Goal: Task Accomplishment & Management: Manage account settings

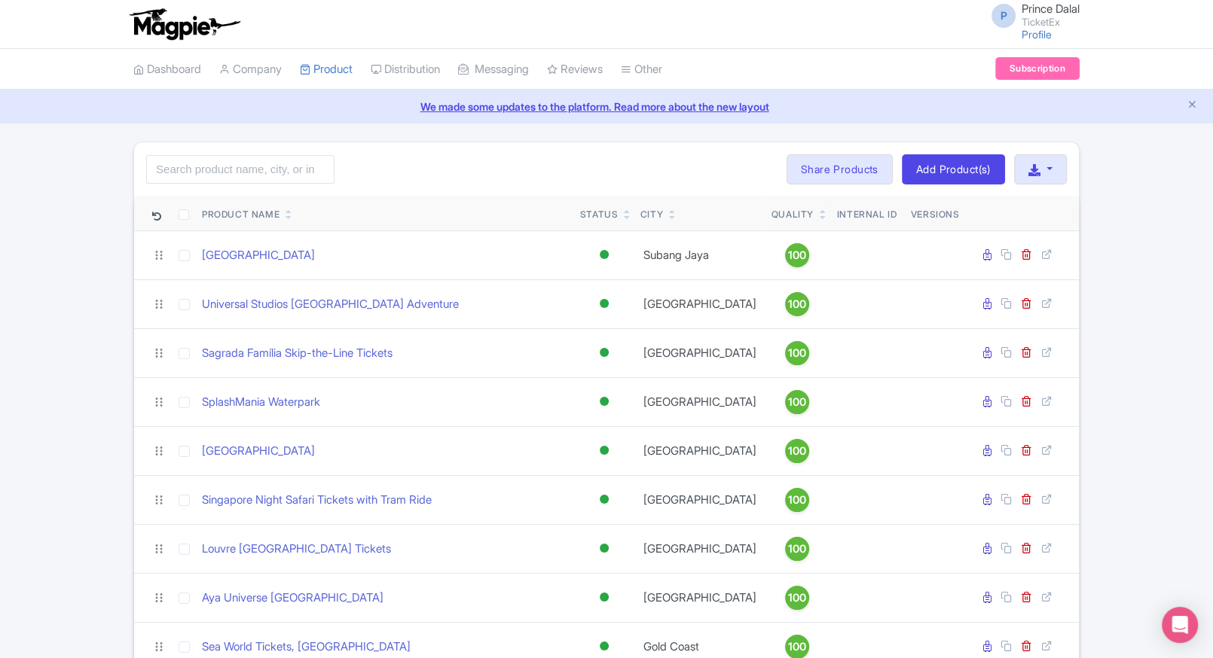
click at [501, 156] on div "Search Bulk Actions Delete Add to Collection Share Products Add to Collection C…" at bounding box center [606, 169] width 945 height 54
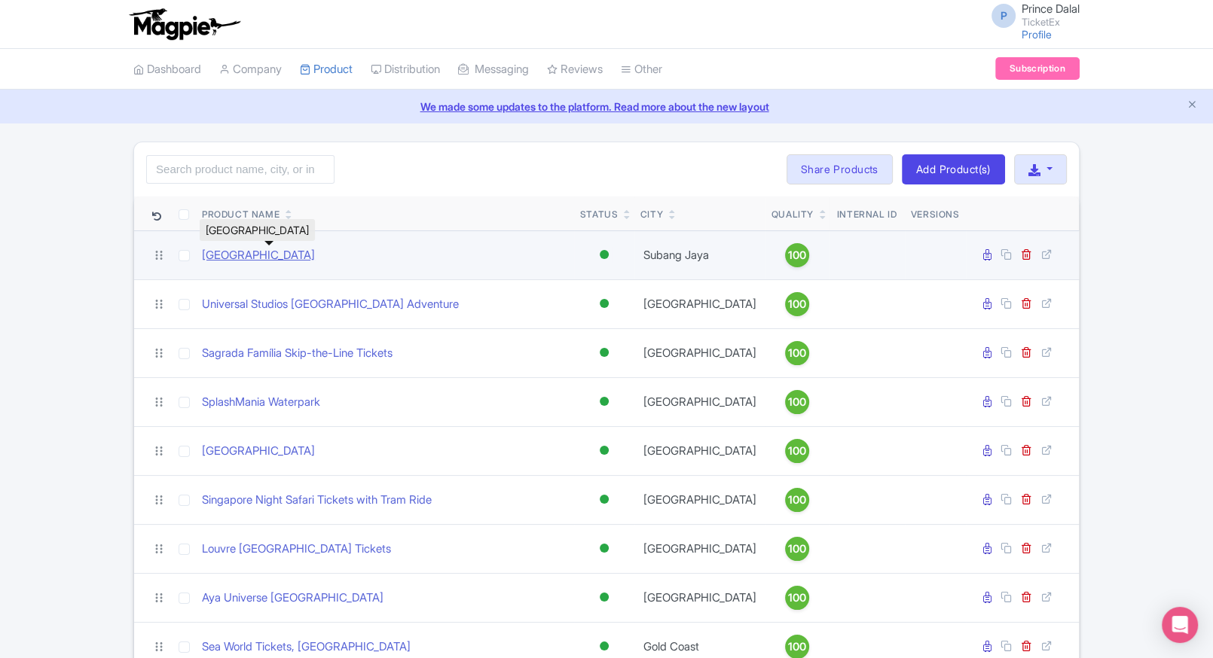
click at [246, 254] on link "Sunway Lagoon Malaysia" at bounding box center [258, 255] width 113 height 17
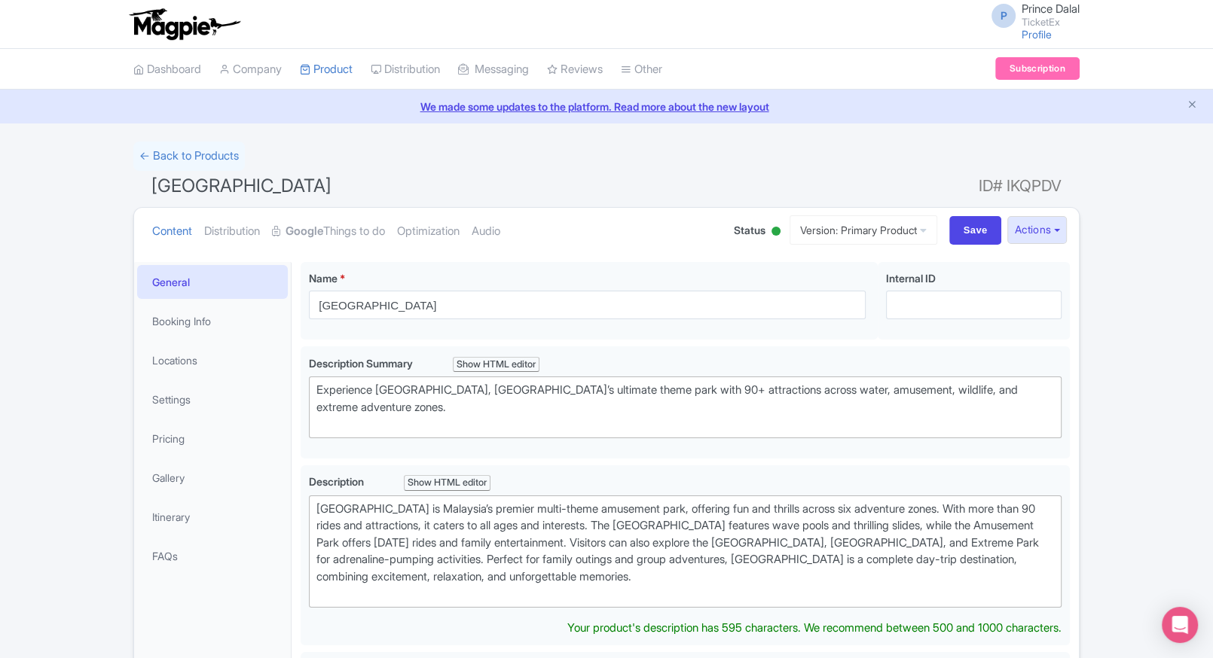
type trix-editor "<div>Sunway Lagoon is Malaysia’s premier multi-theme amusement park, offering f…"
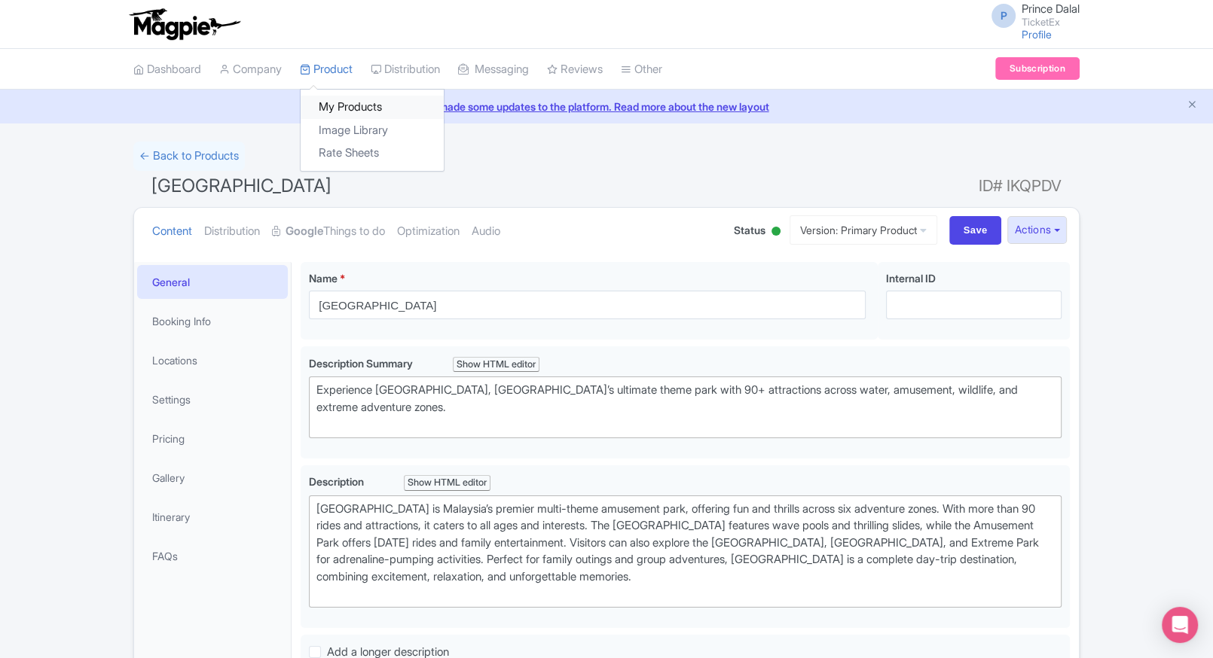
click at [331, 96] on link "My Products" at bounding box center [372, 107] width 143 height 23
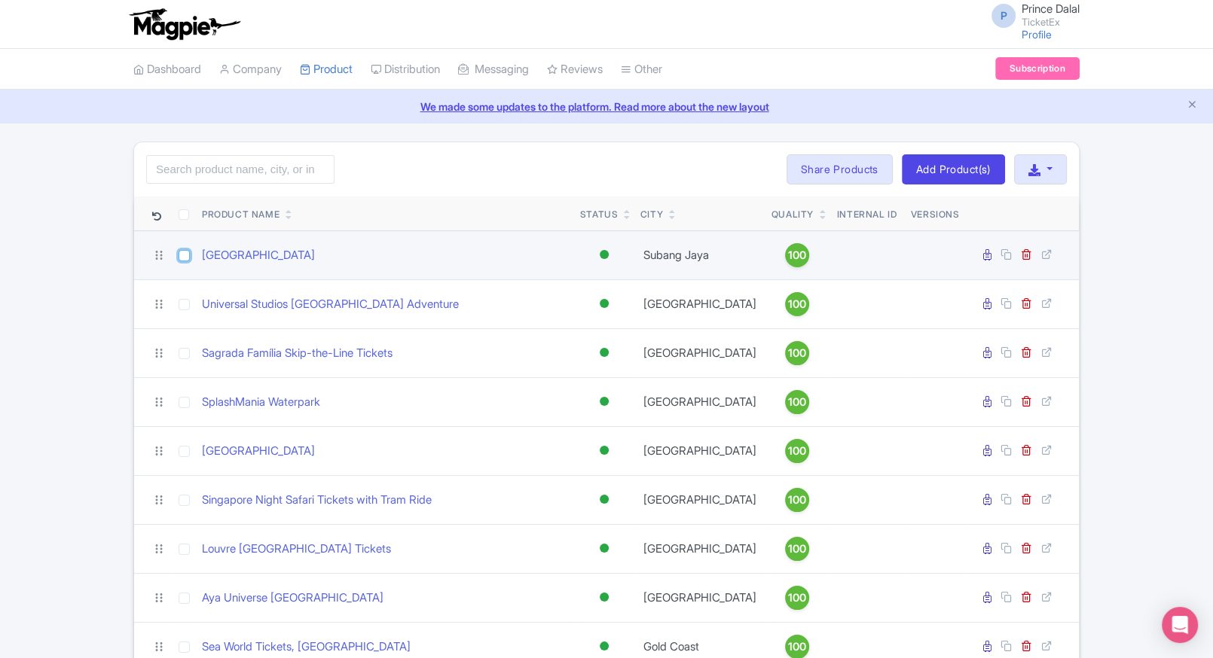
click at [184, 256] on input "checkbox" at bounding box center [184, 255] width 11 height 11
checkbox input "true"
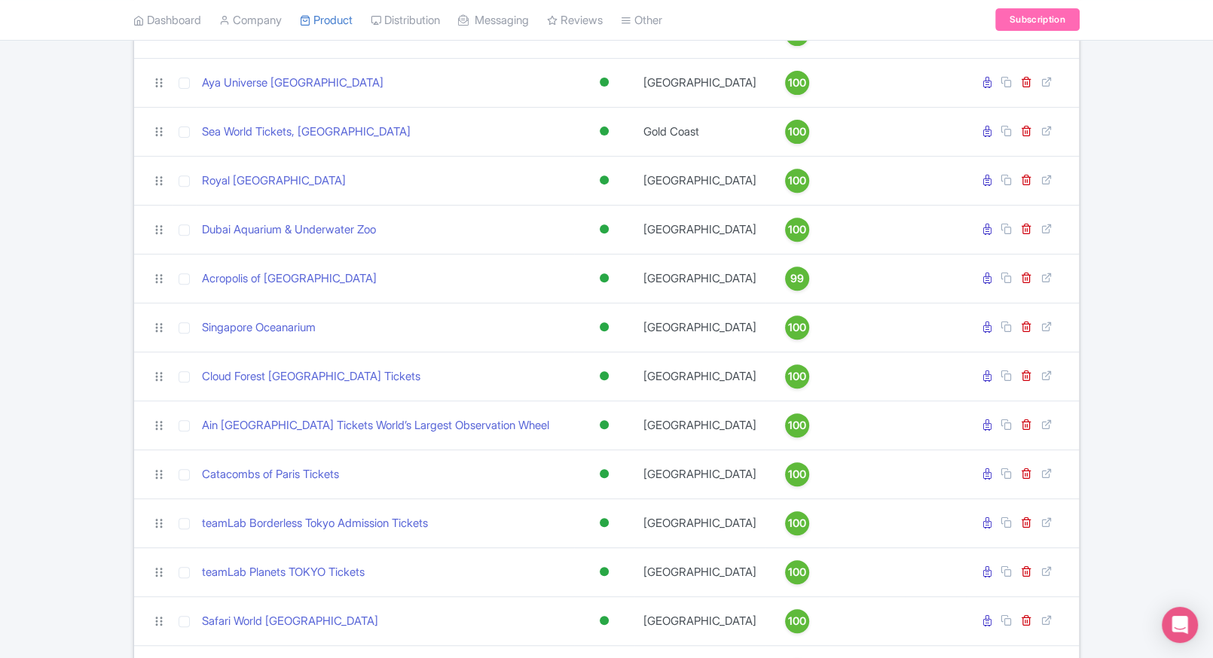
scroll to position [525, 0]
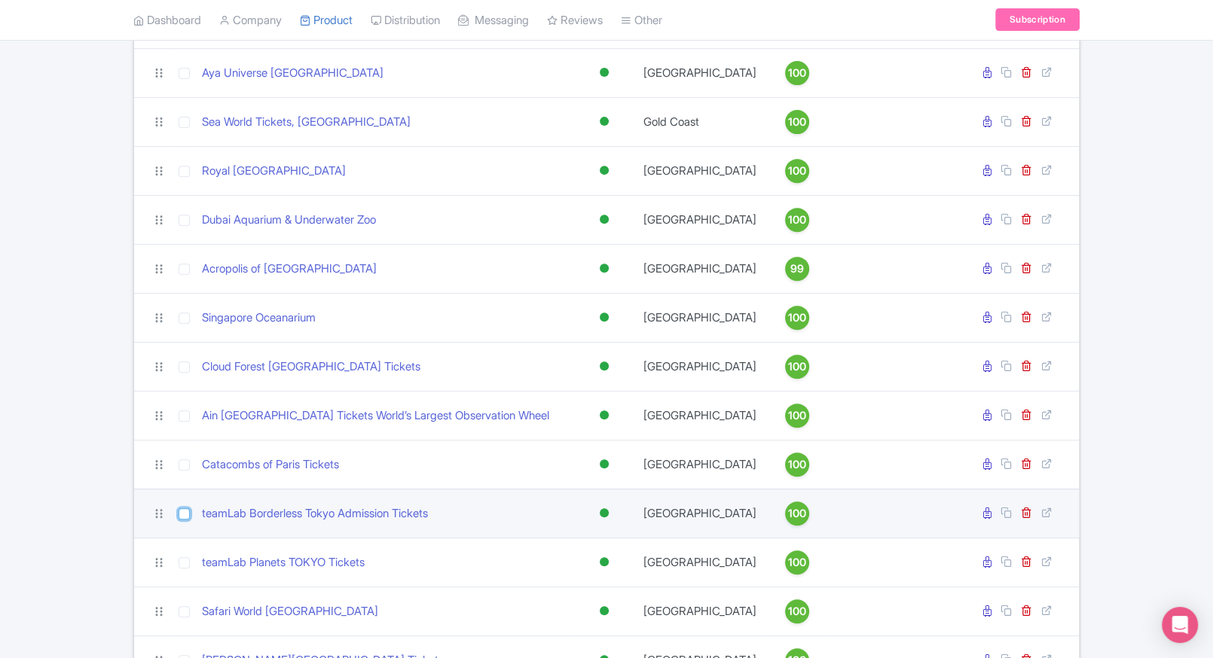
click at [182, 520] on input "checkbox" at bounding box center [184, 513] width 11 height 11
checkbox input "true"
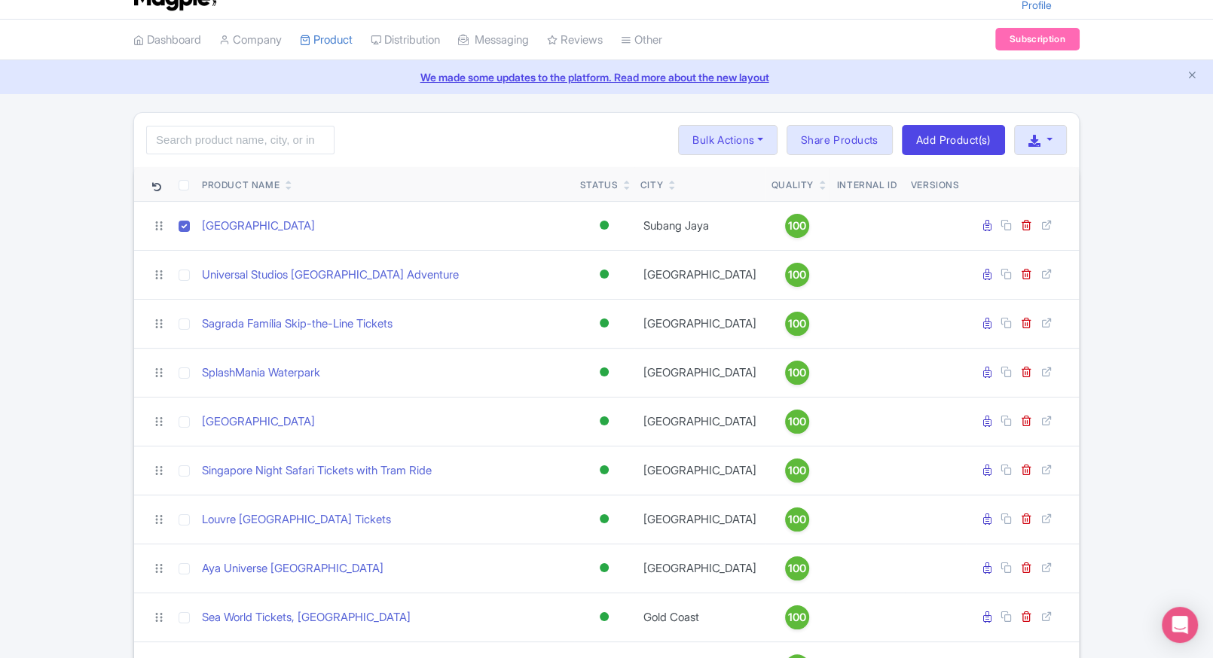
scroll to position [26, 0]
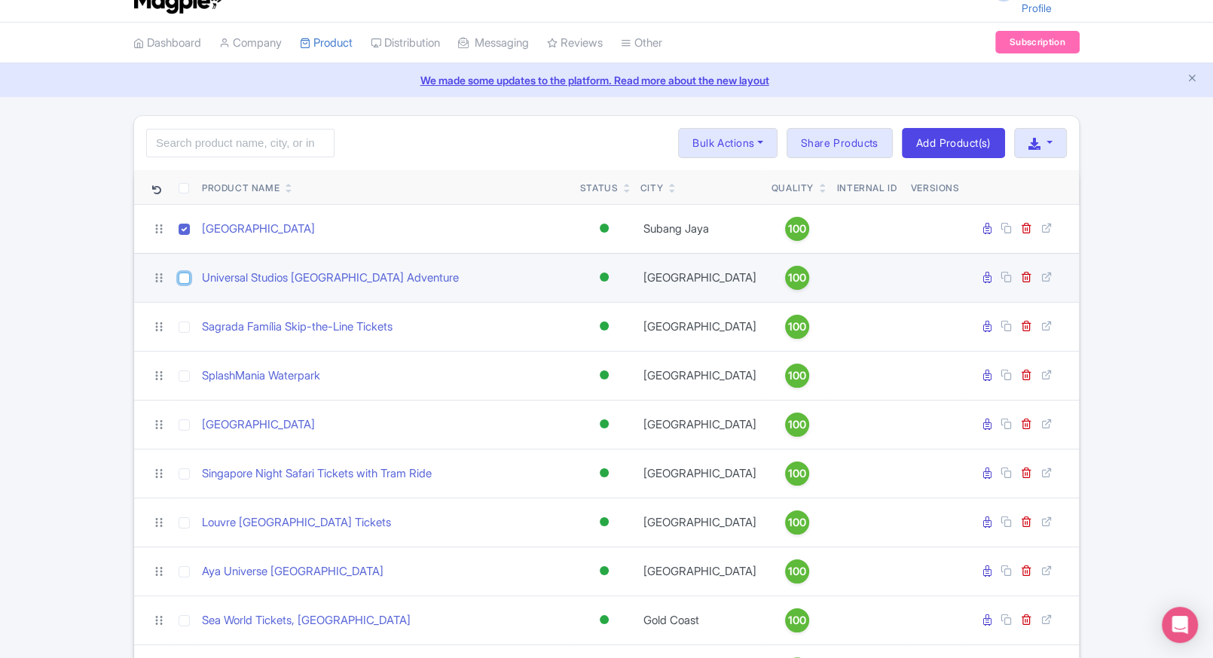
click at [184, 279] on input "checkbox" at bounding box center [184, 278] width 11 height 11
checkbox input "true"
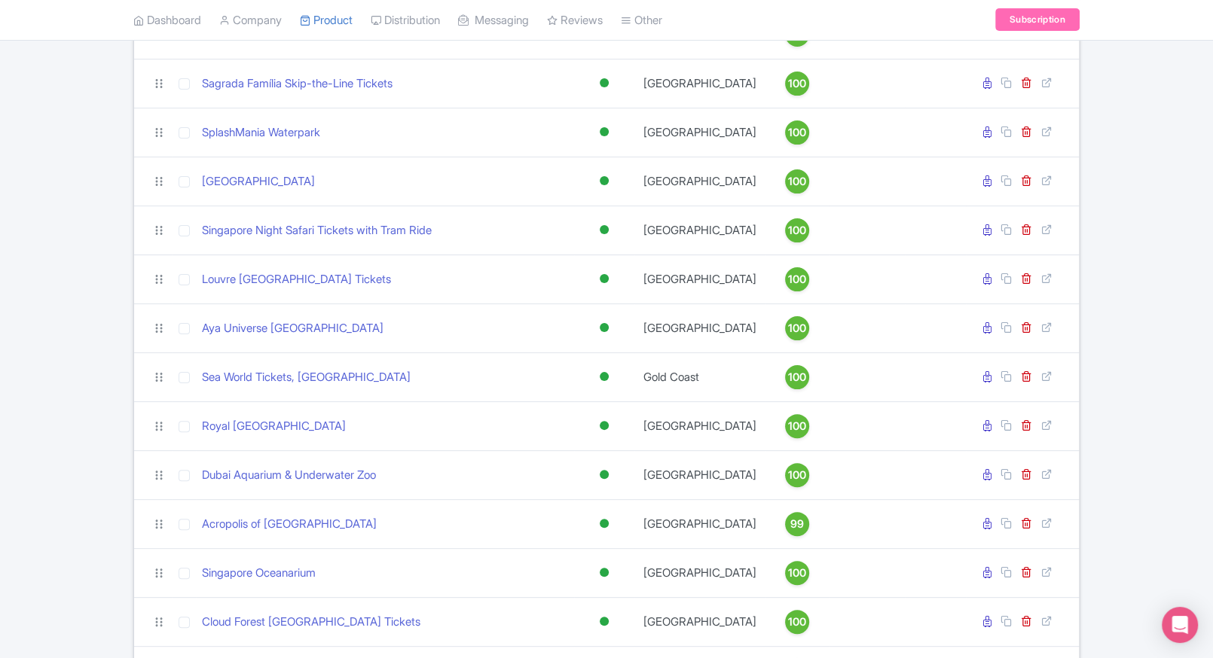
scroll to position [276, 0]
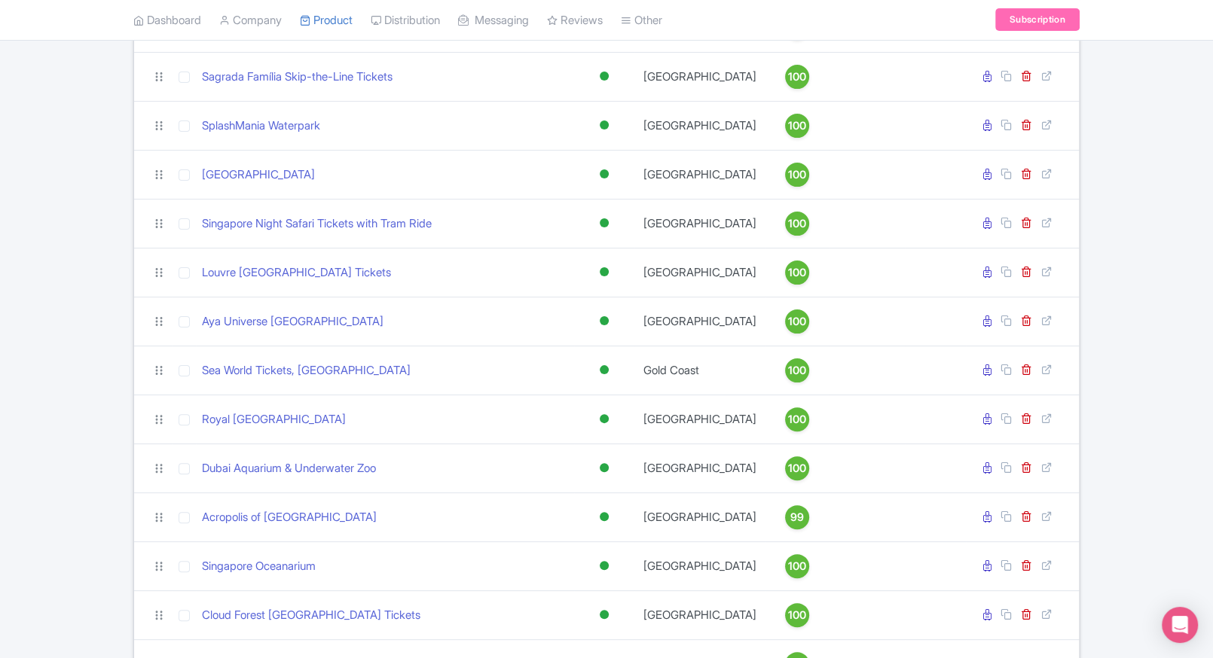
drag, startPoint x: 87, startPoint y: 363, endPoint x: 110, endPoint y: 460, distance: 99.9
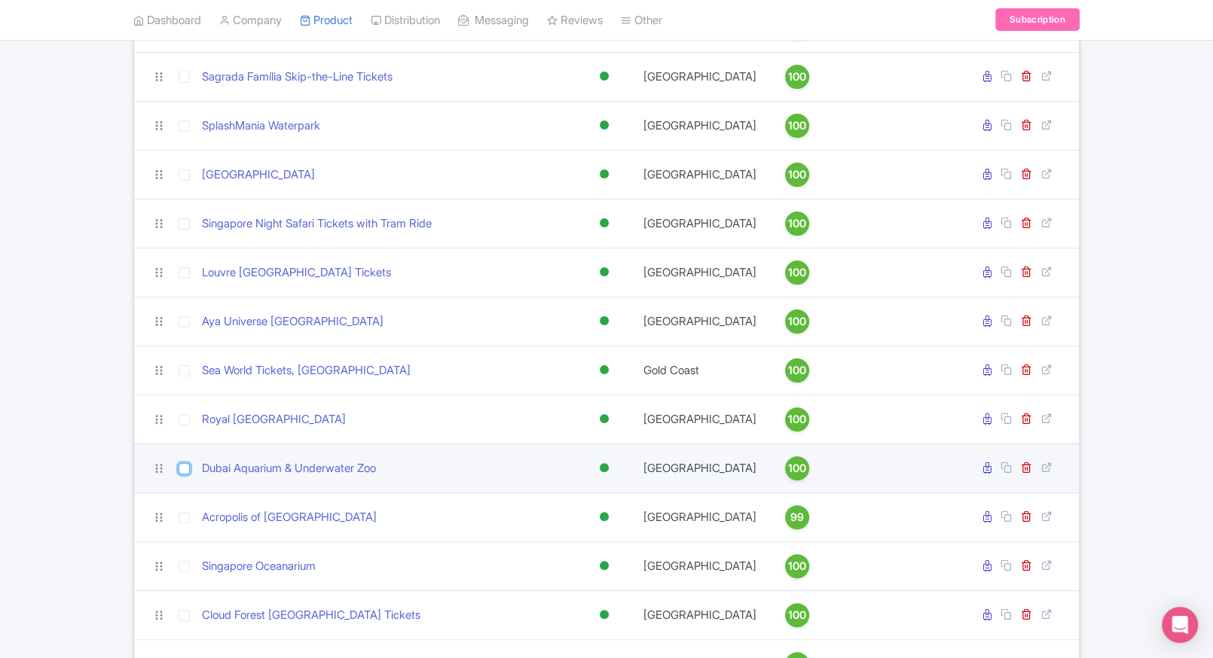
click at [183, 475] on input "checkbox" at bounding box center [184, 468] width 11 height 11
checkbox input "true"
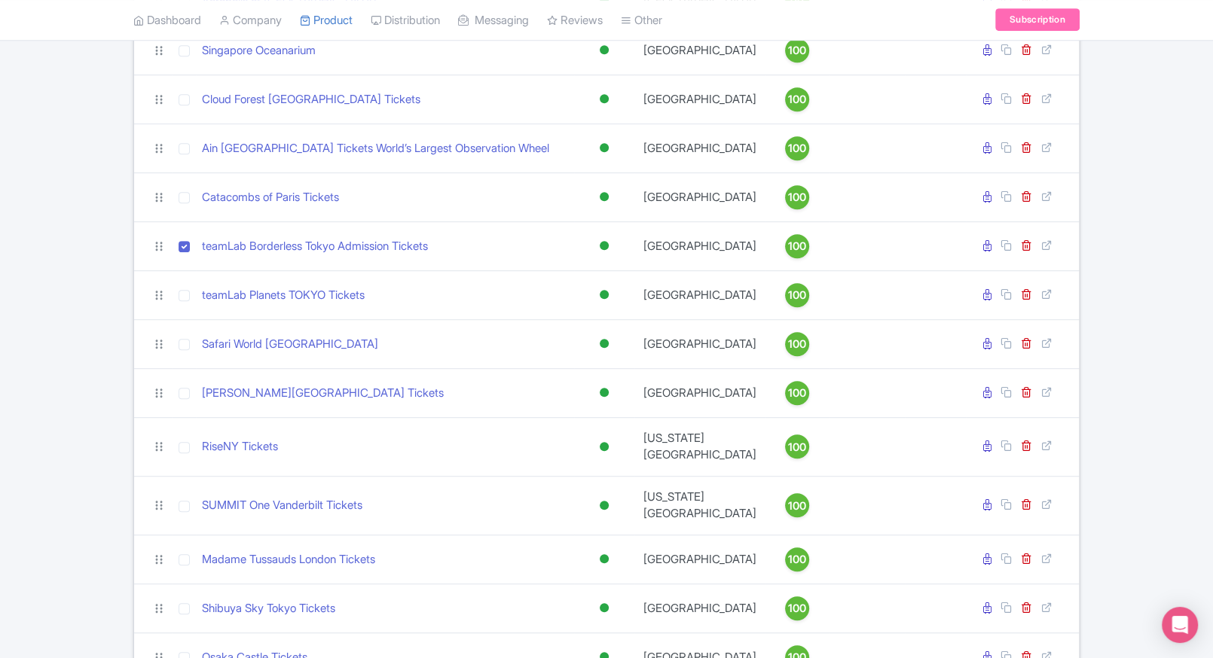
scroll to position [806, 0]
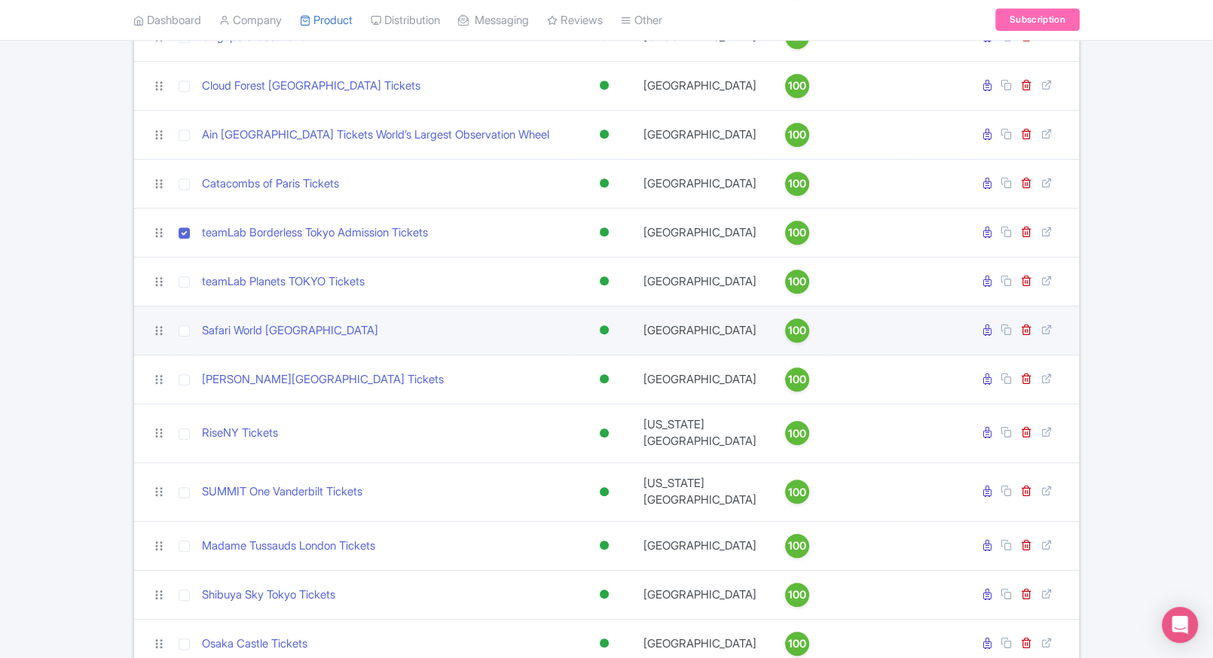
click at [190, 350] on td at bounding box center [184, 330] width 24 height 49
click at [185, 337] on input "checkbox" at bounding box center [184, 330] width 11 height 11
checkbox input "true"
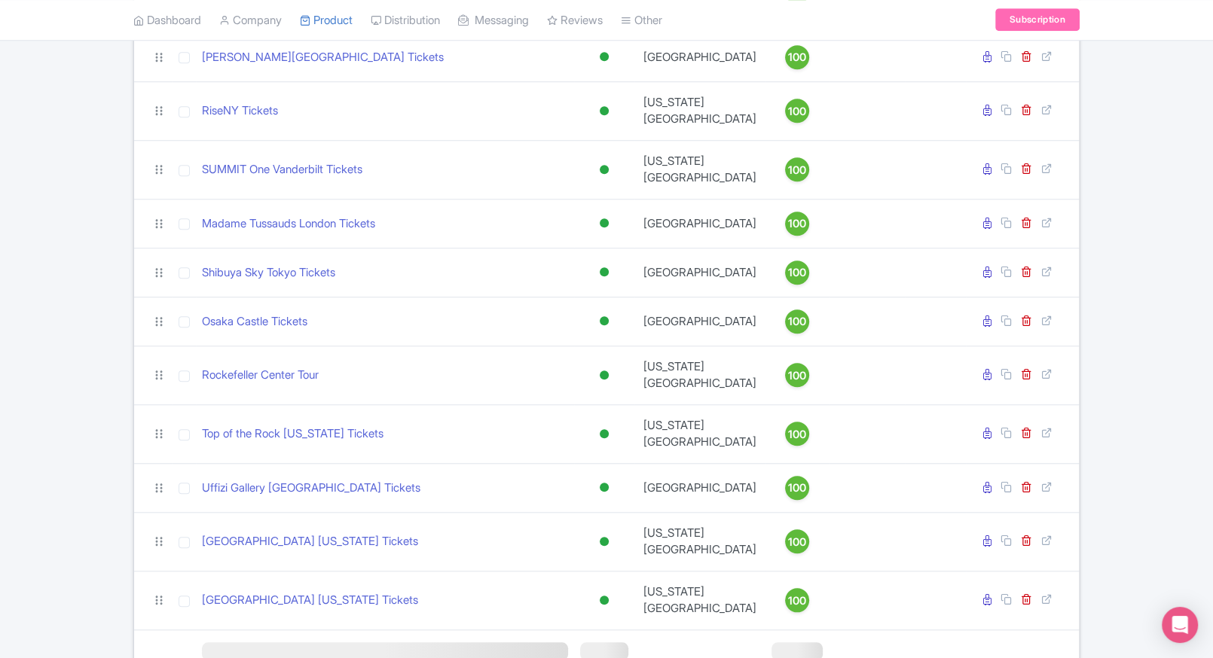
scroll to position [1131, 0]
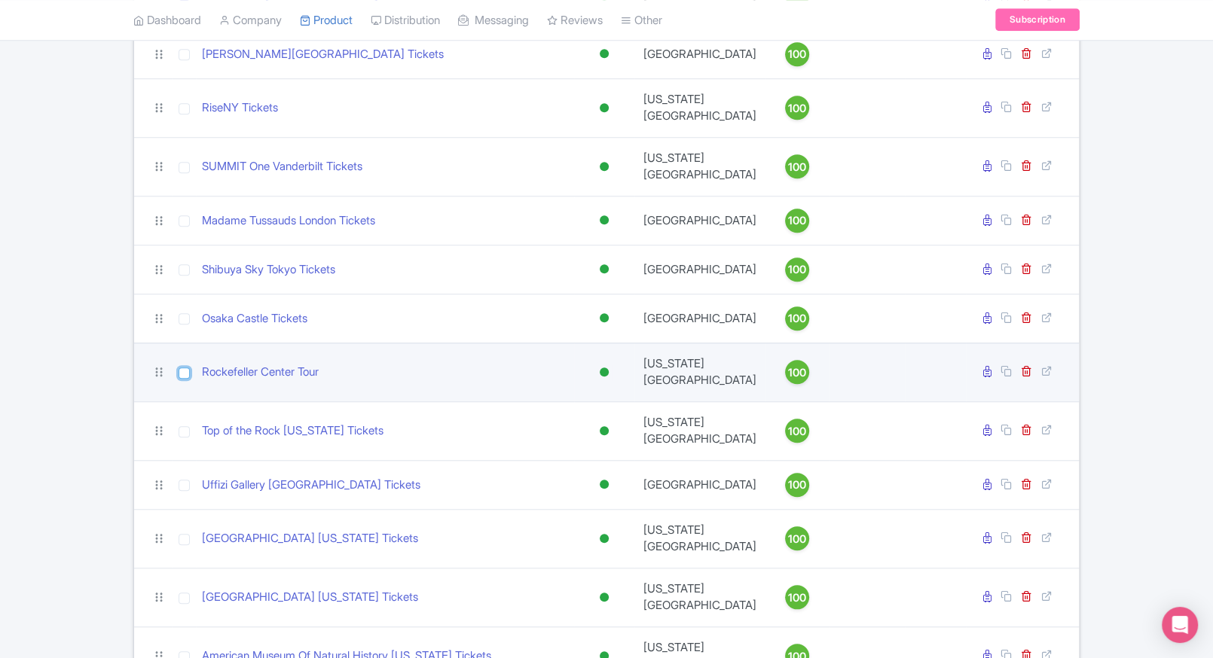
click at [185, 368] on input "checkbox" at bounding box center [184, 373] width 11 height 11
checkbox input "true"
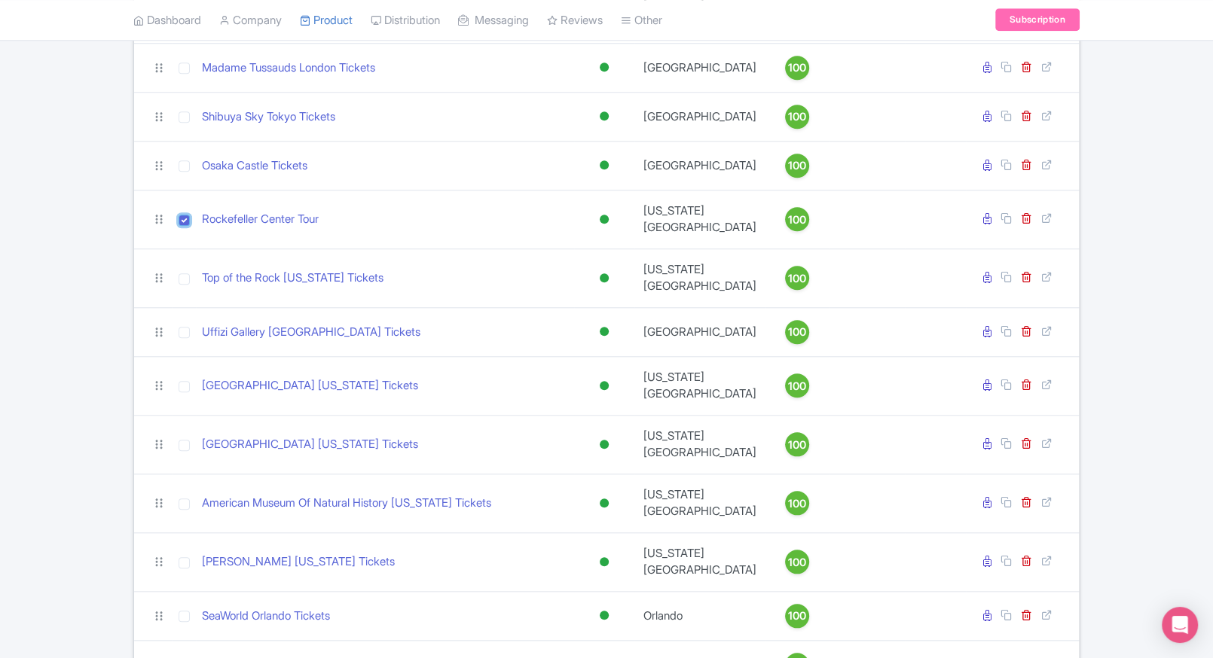
scroll to position [1285, 0]
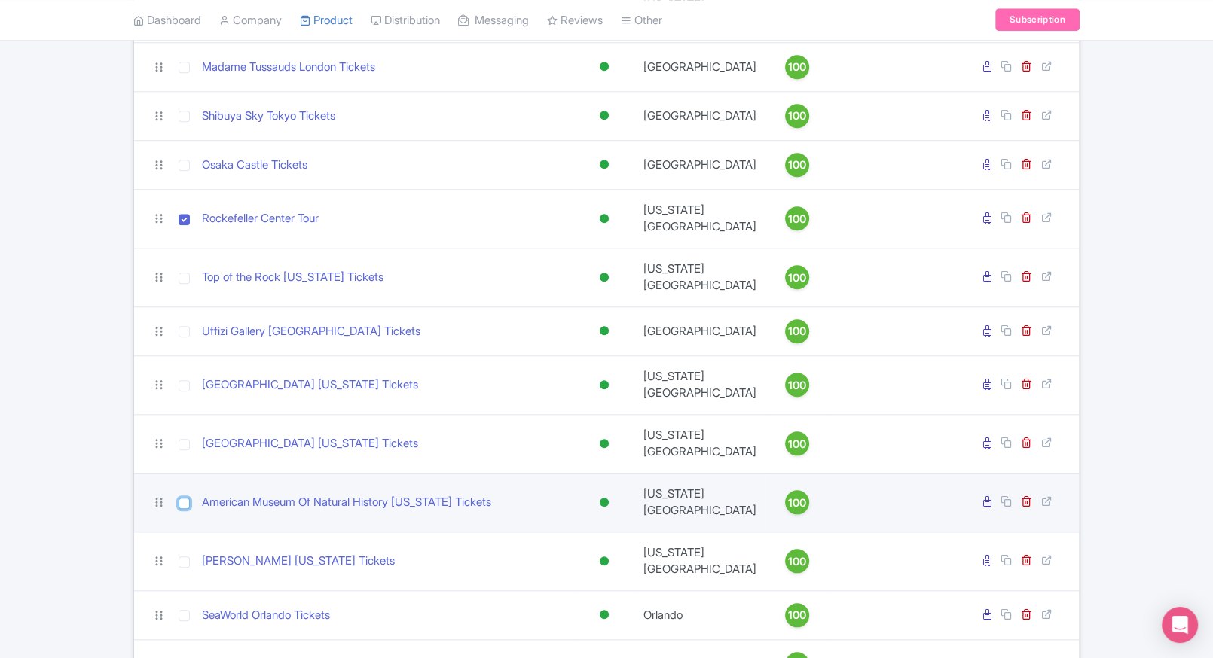
click at [182, 498] on input "checkbox" at bounding box center [184, 503] width 11 height 11
checkbox input "true"
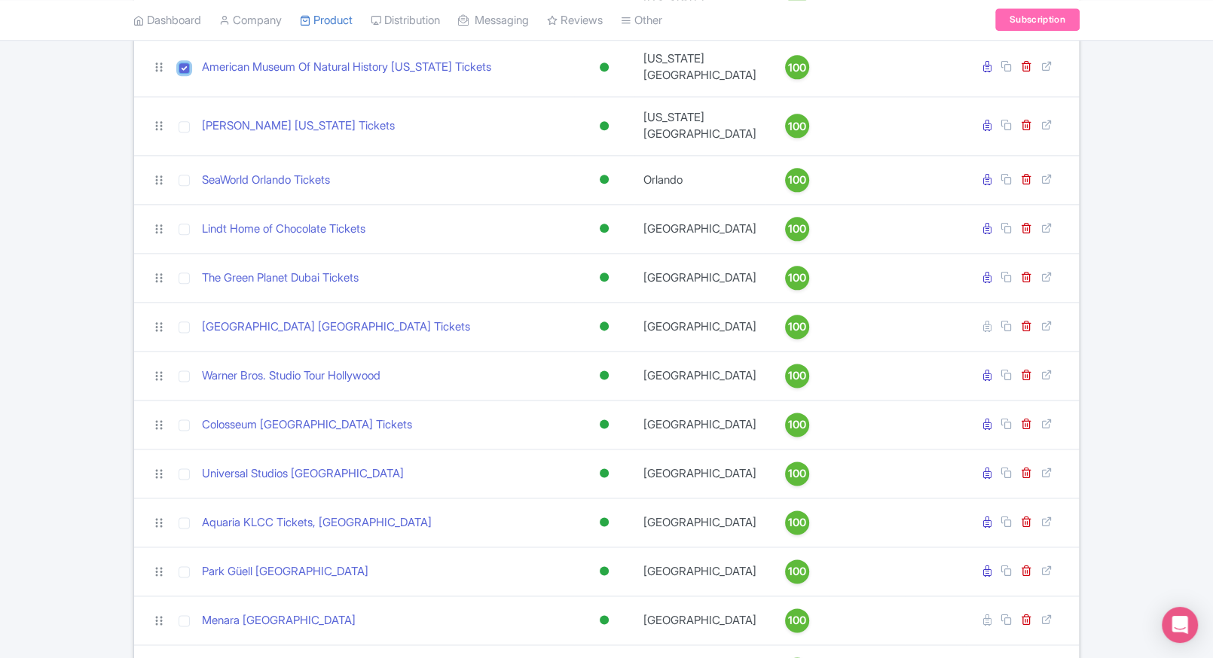
scroll to position [1721, 0]
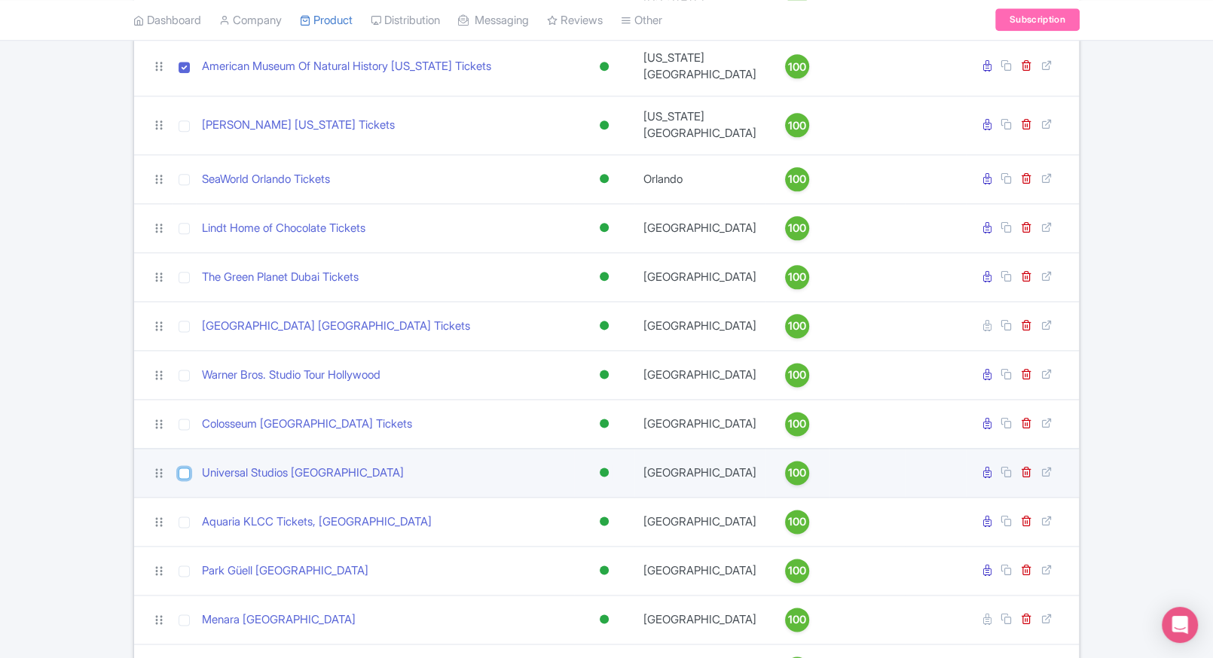
click at [182, 468] on input "checkbox" at bounding box center [184, 473] width 11 height 11
checkbox input "true"
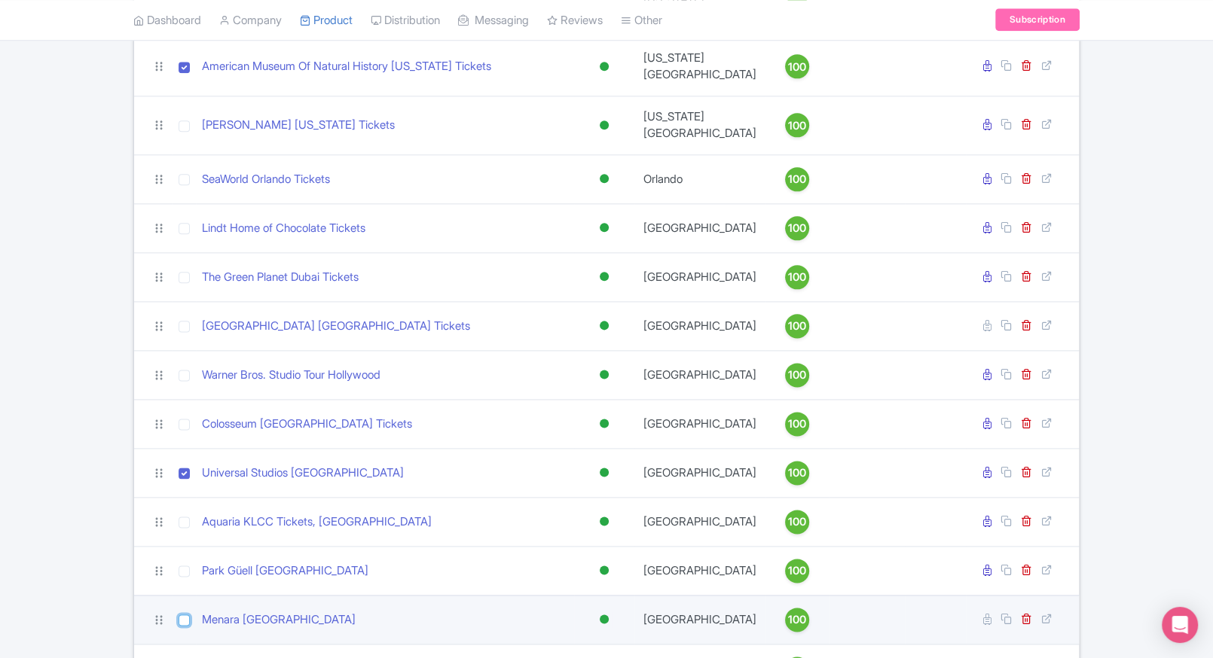
click at [183, 615] on input "checkbox" at bounding box center [184, 620] width 11 height 11
checkbox input "true"
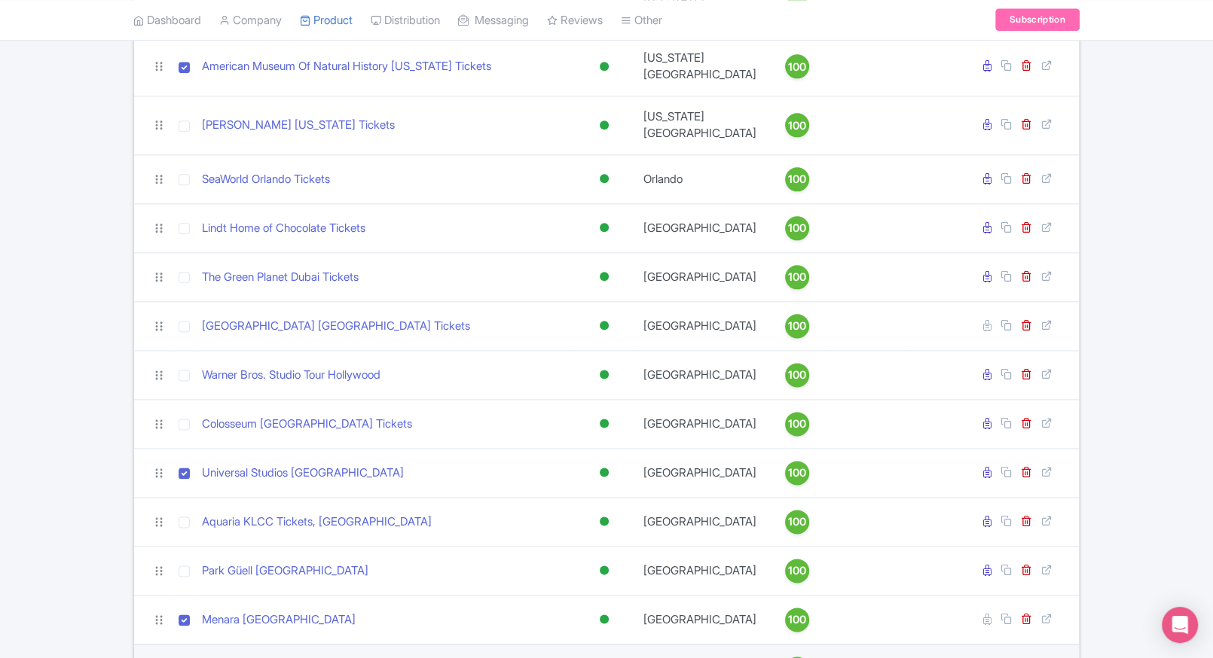
click at [180, 644] on td at bounding box center [184, 668] width 24 height 49
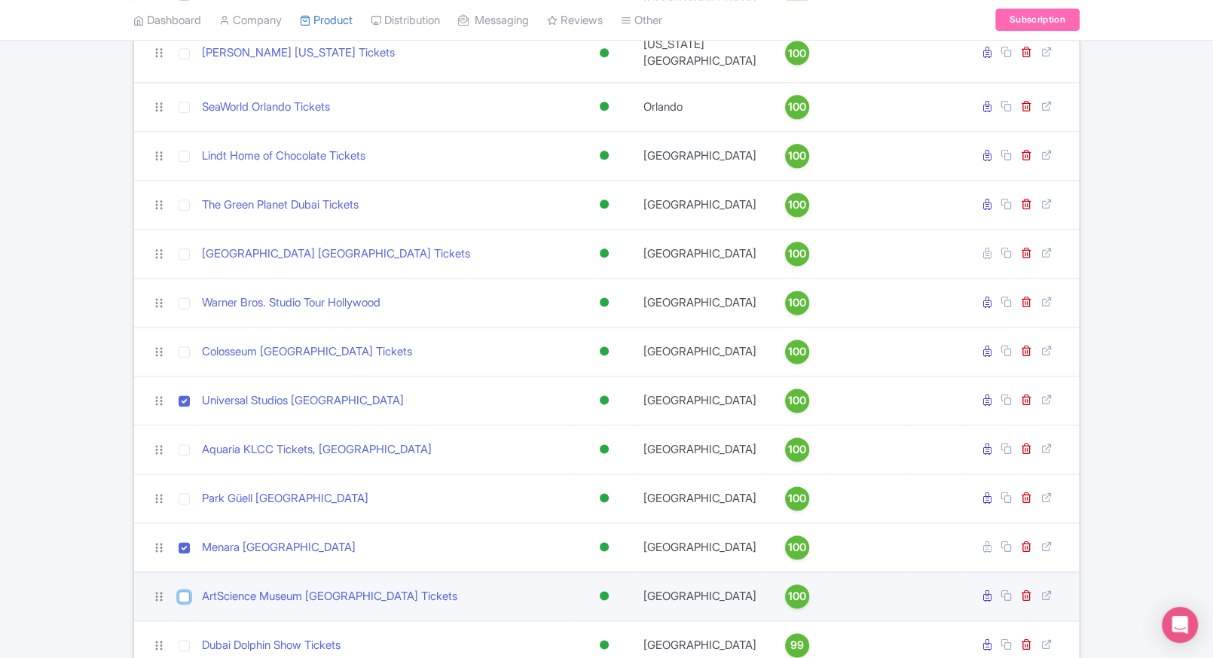
click at [188, 591] on input "checkbox" at bounding box center [184, 596] width 11 height 11
checkbox input "true"
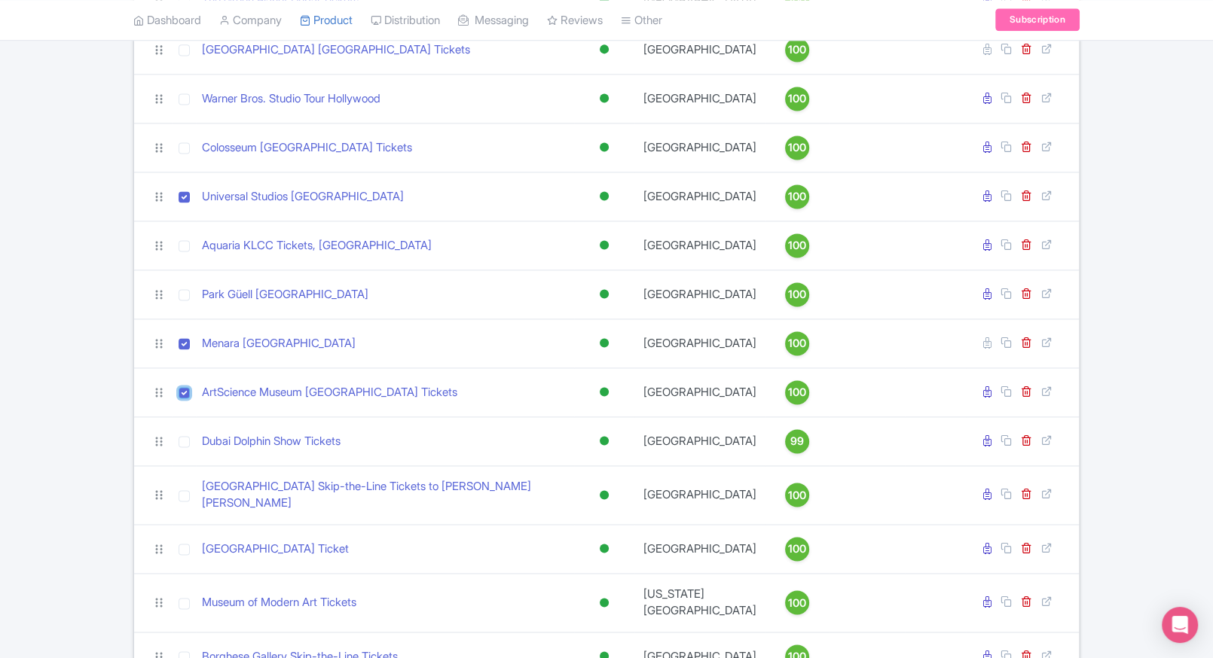
scroll to position [1998, 0]
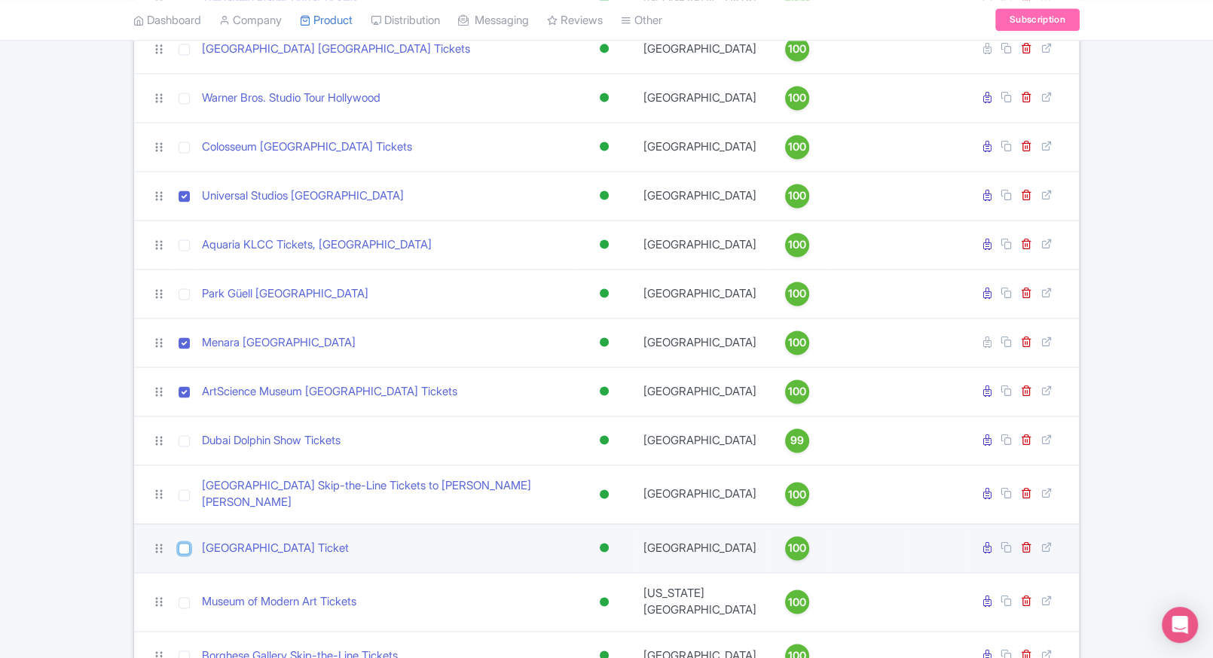
click at [183, 543] on input "checkbox" at bounding box center [184, 548] width 11 height 11
checkbox input "true"
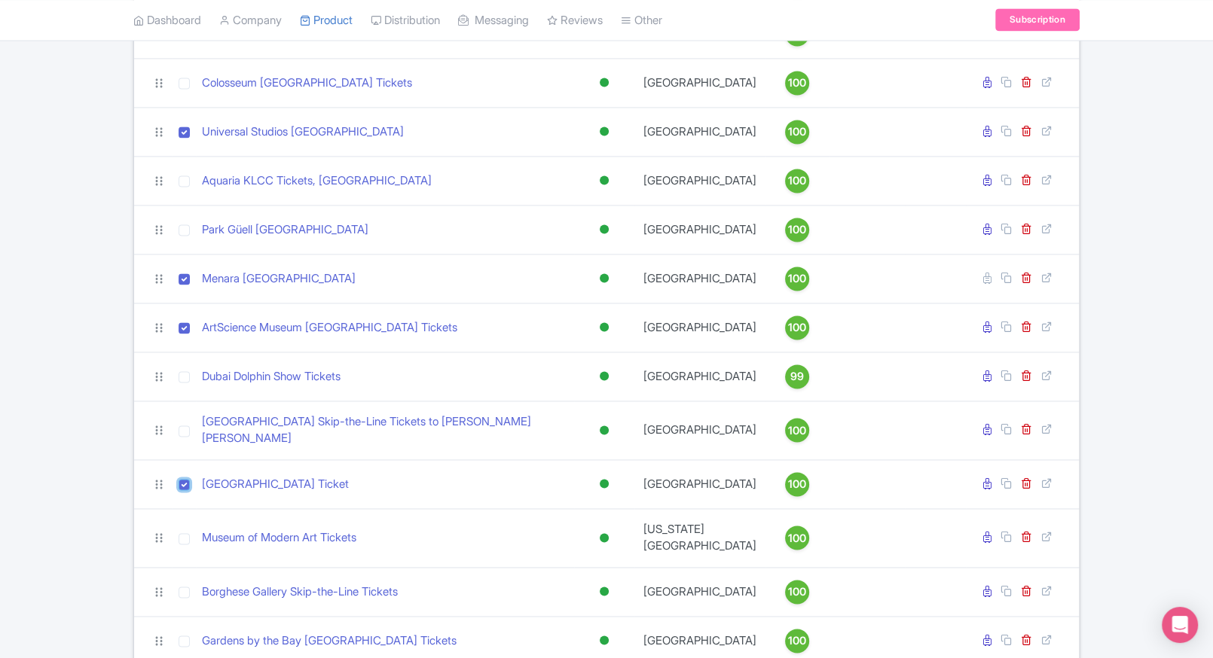
scroll to position [2100, 0]
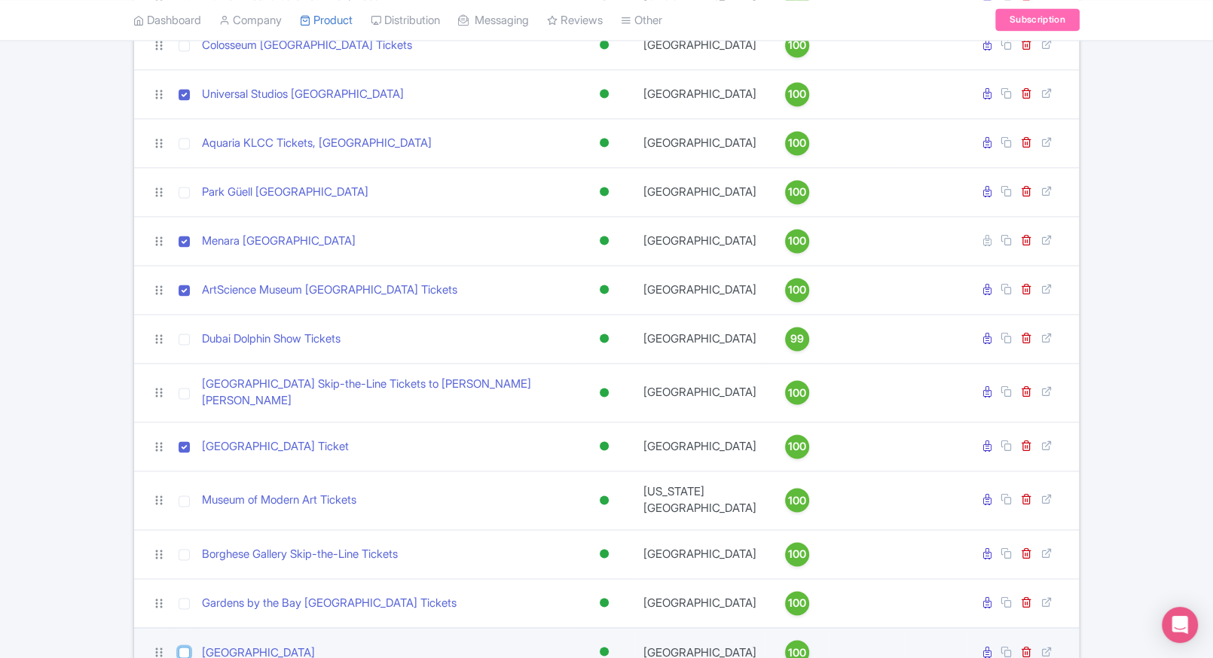
click at [183, 647] on input "checkbox" at bounding box center [184, 652] width 11 height 11
checkbox input "true"
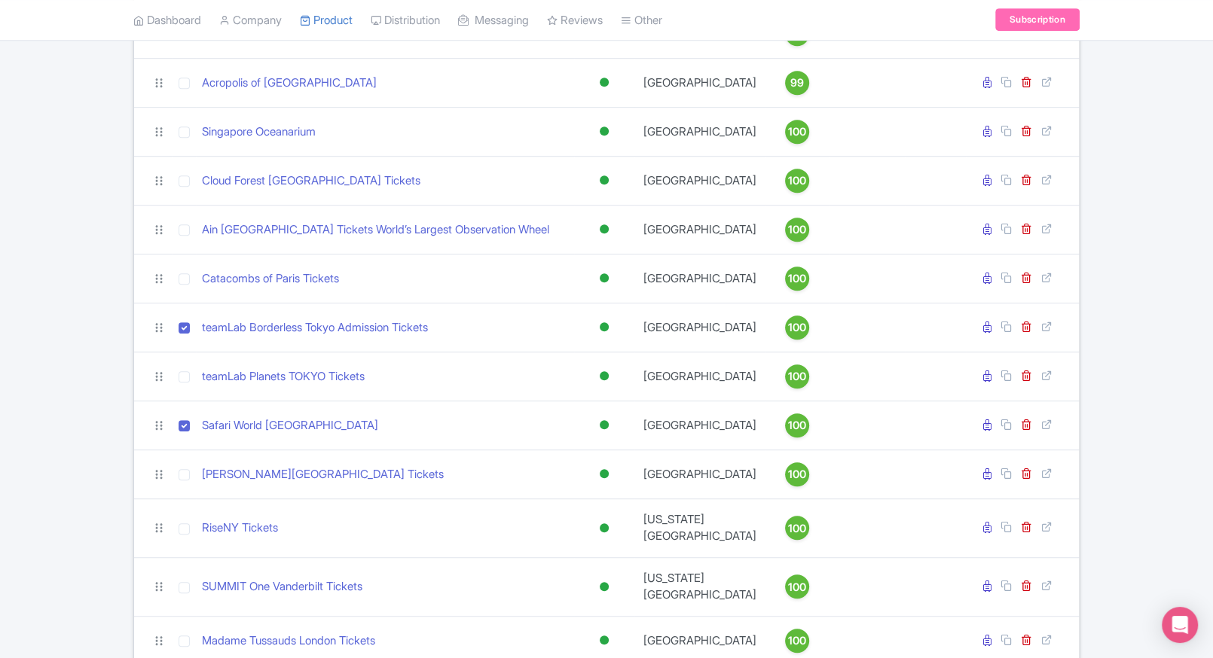
scroll to position [705, 0]
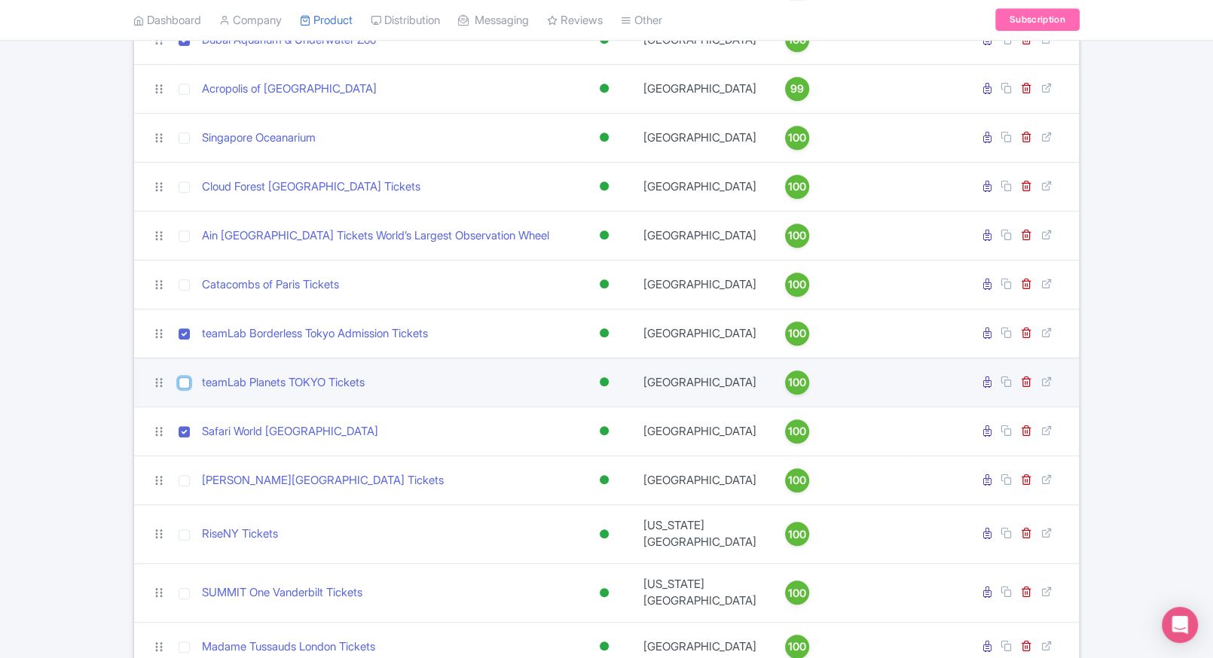
click at [185, 389] on input "checkbox" at bounding box center [184, 382] width 11 height 11
checkbox input "true"
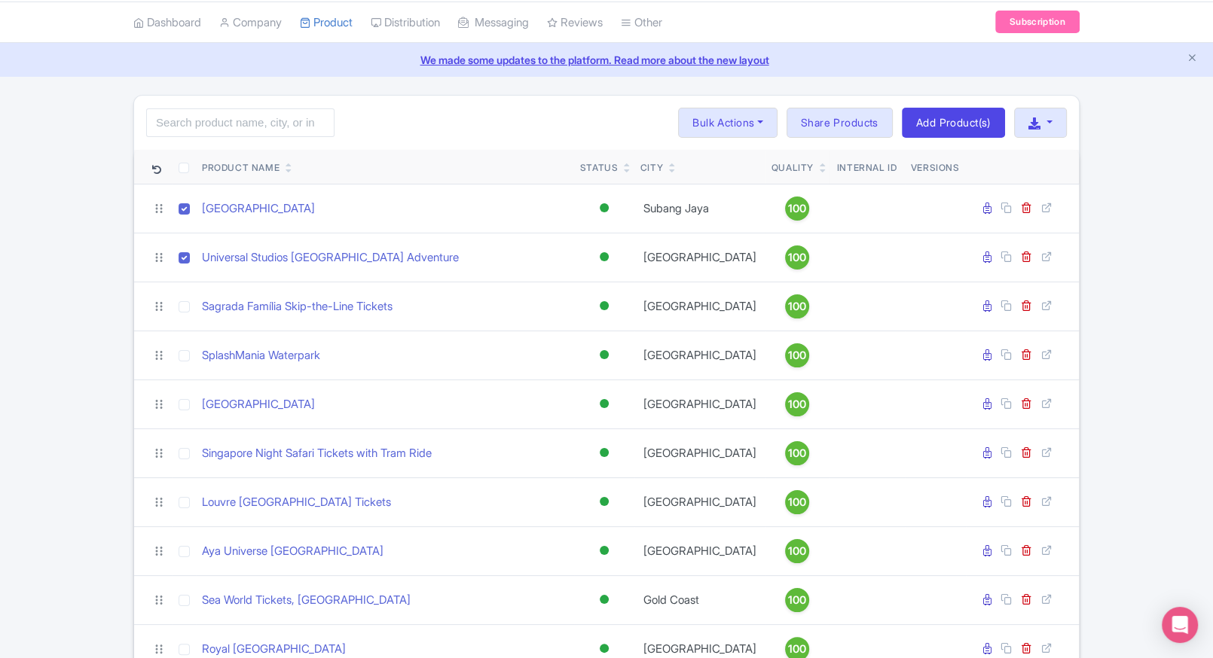
scroll to position [45, 0]
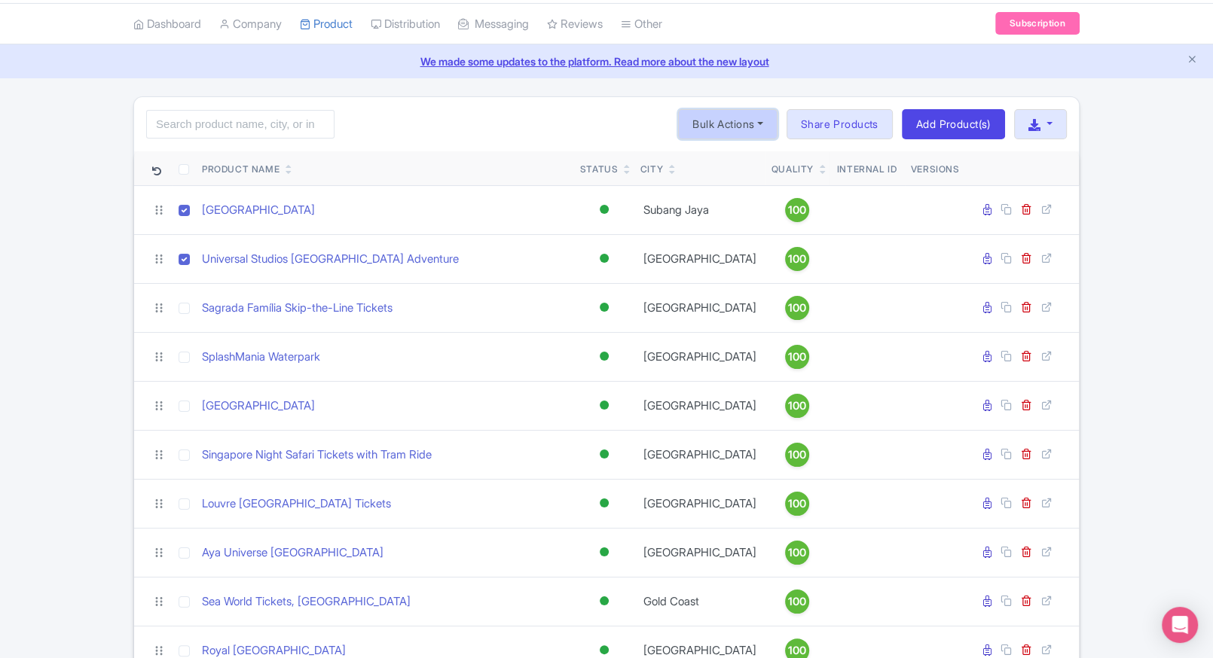
click at [748, 118] on button "Bulk Actions" at bounding box center [727, 124] width 99 height 30
click at [718, 154] on link "Delete" at bounding box center [750, 158] width 143 height 23
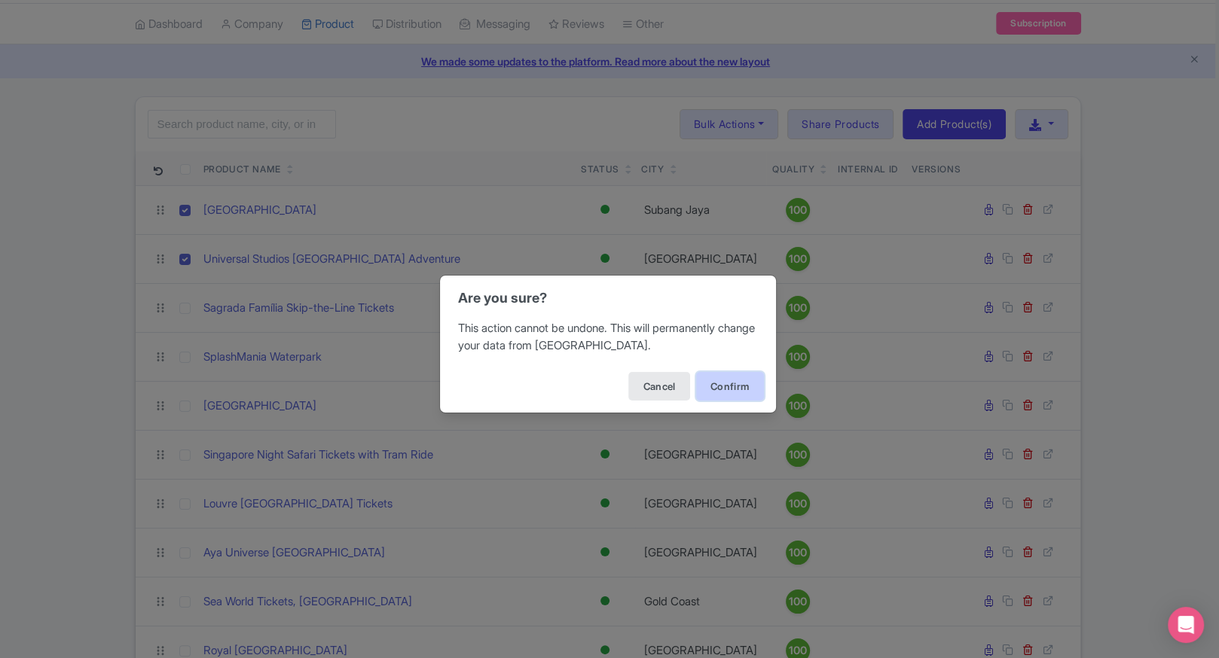
click at [712, 389] on button "Confirm" at bounding box center [730, 386] width 68 height 29
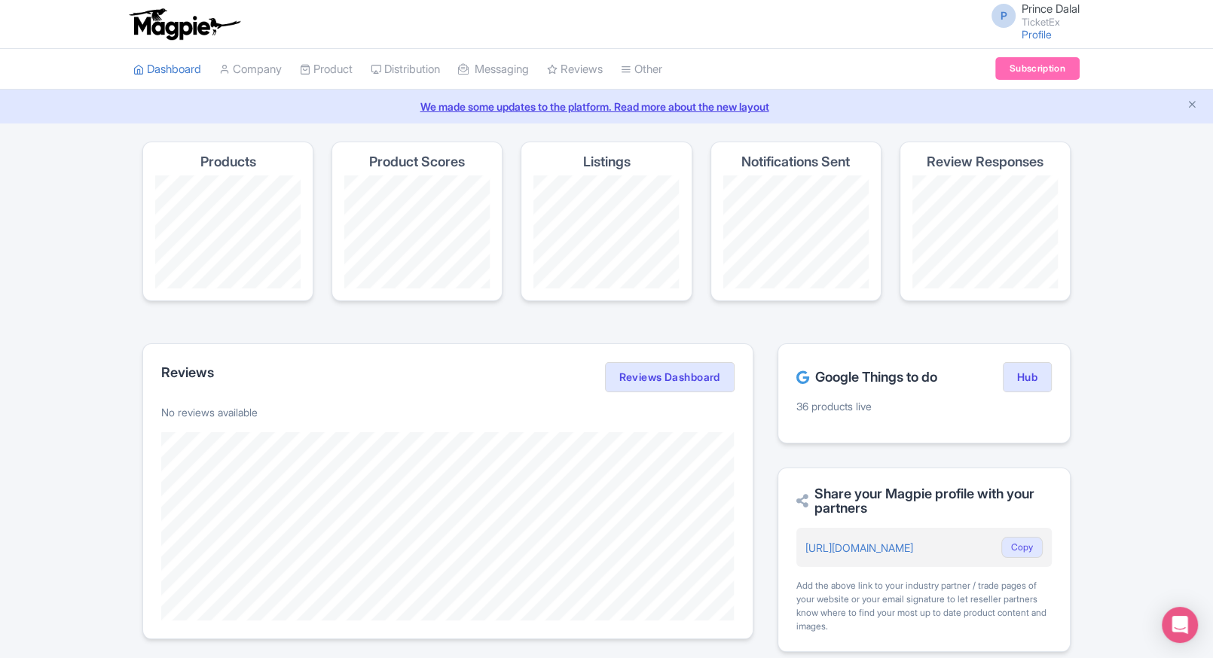
click at [106, 214] on div "Magpie recommends Look into TUI Musement as a distribution channel TUI Musement…" at bounding box center [606, 616] width 1213 height 948
